Goal: Information Seeking & Learning: Learn about a topic

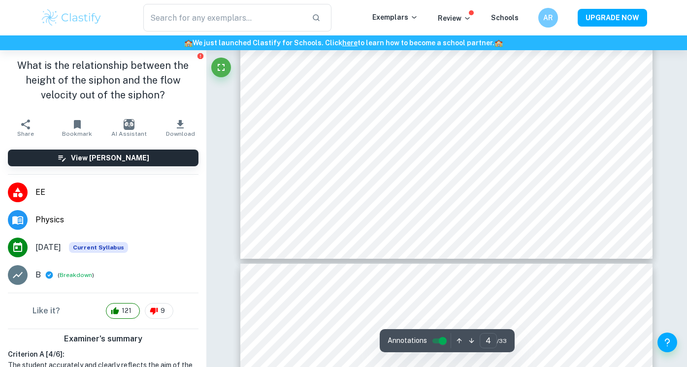
scroll to position [2279, 0]
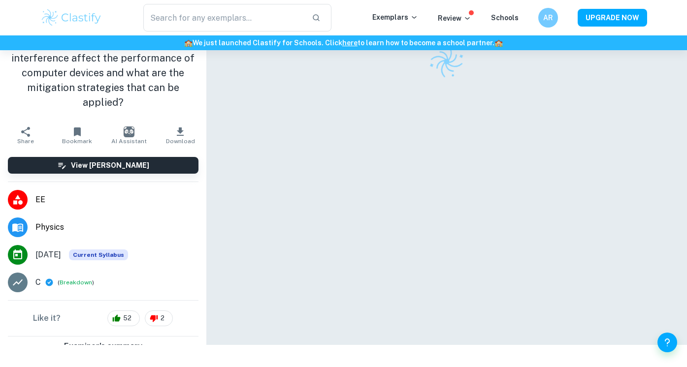
scroll to position [50, 0]
checkbox input "true"
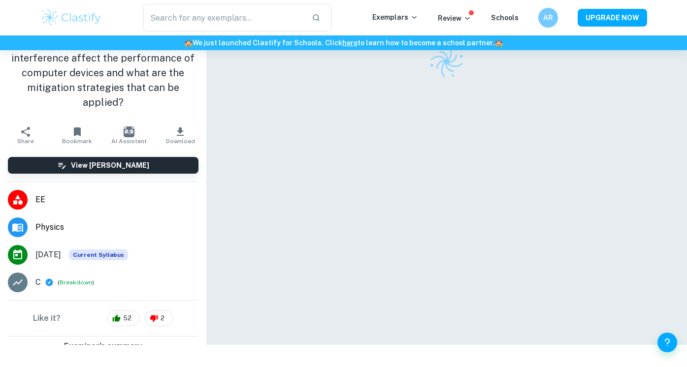
checkbox input "true"
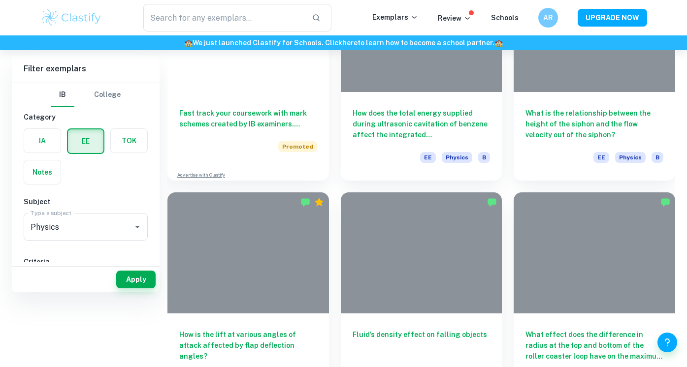
scroll to position [0, 0]
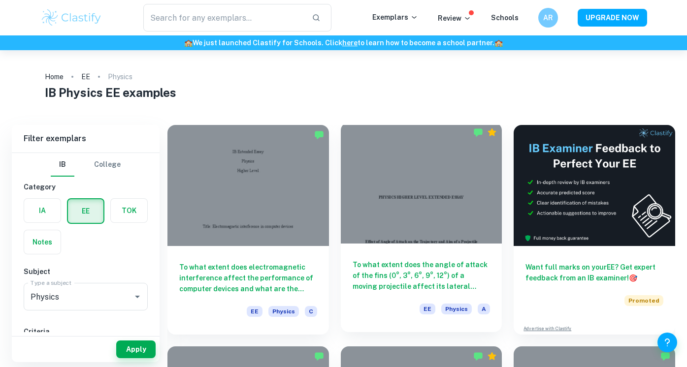
click at [369, 261] on h6 "To what extent does the angle of attack of the fins (0°, 3°, 6°, 9°, 12°) of a …" at bounding box center [421, 275] width 138 height 32
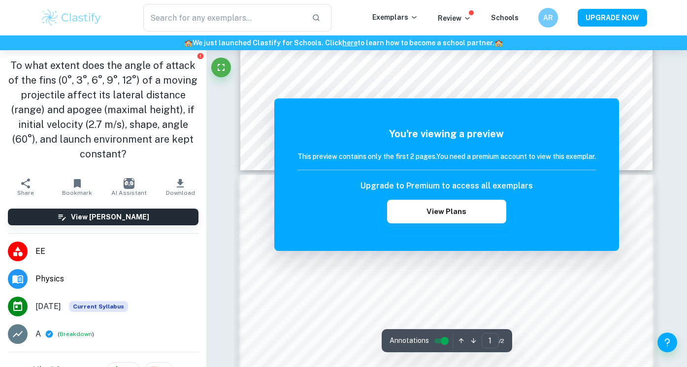
scroll to position [424, 0]
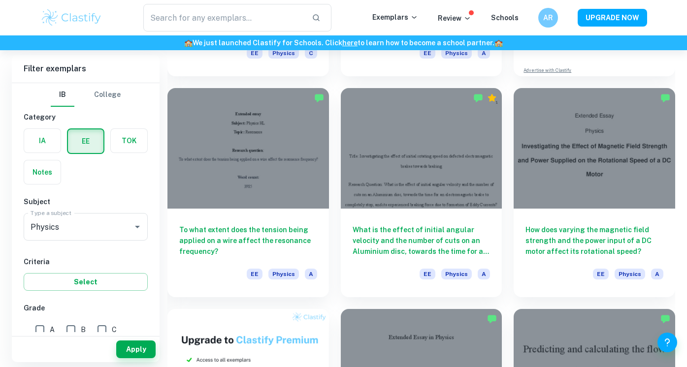
scroll to position [259, 0]
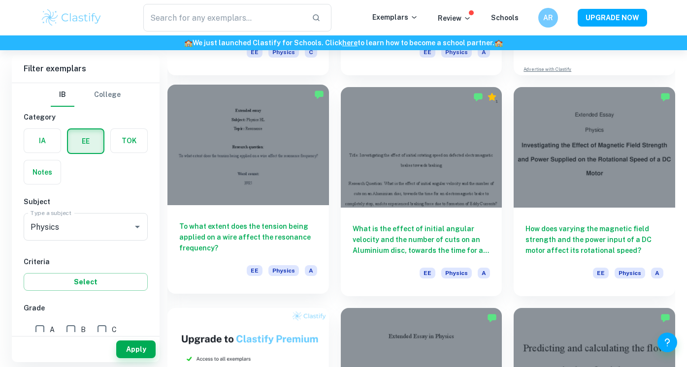
click at [250, 235] on h6 "To what extent does the tension being applied on a wire affect the resonance fr…" at bounding box center [248, 237] width 138 height 32
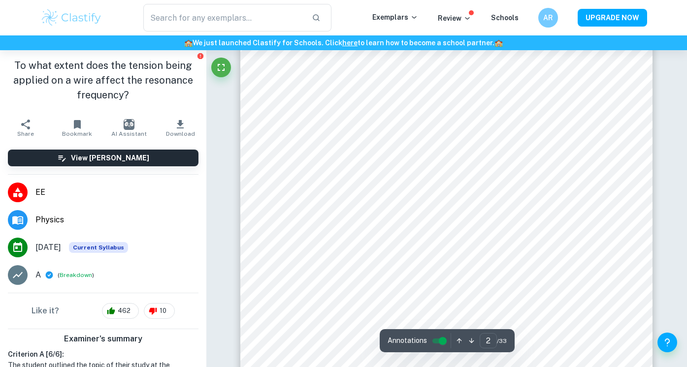
scroll to position [613, 0]
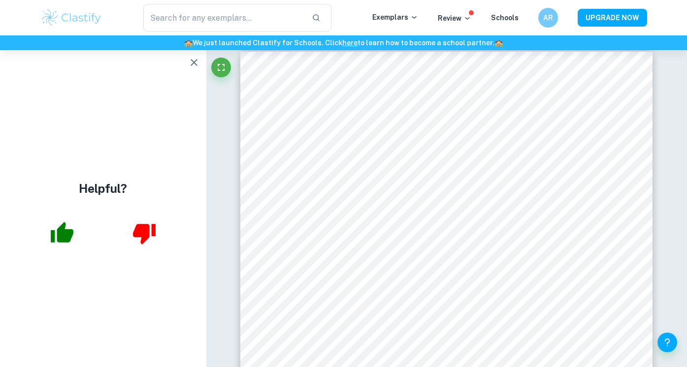
click at [197, 63] on icon "button" at bounding box center [194, 63] width 12 height 12
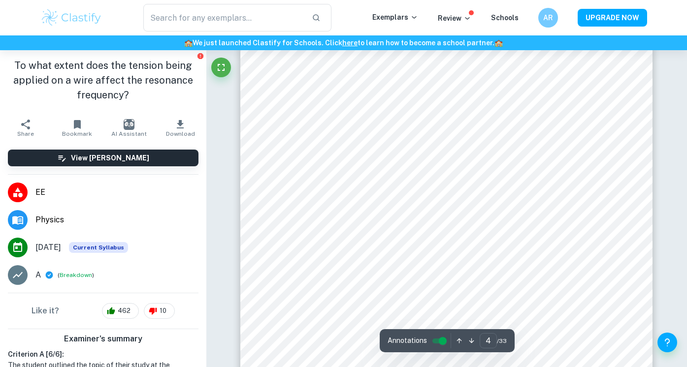
scroll to position [1766, 0]
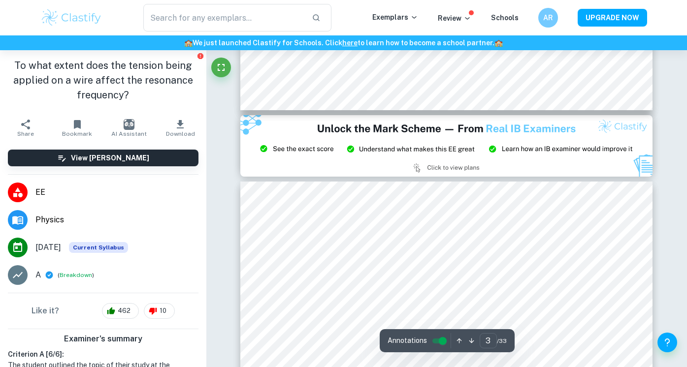
type input "2"
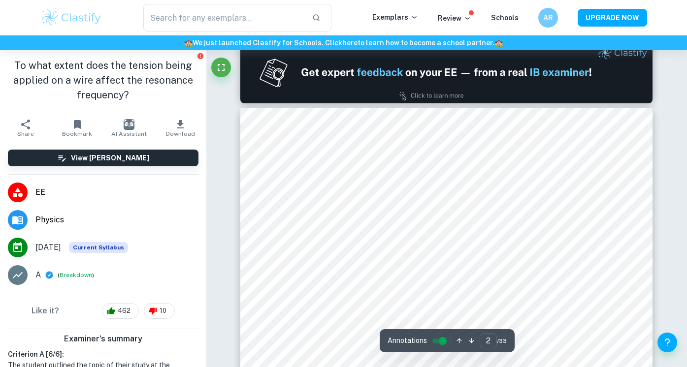
scroll to position [557, 0]
